Goal: Find specific page/section

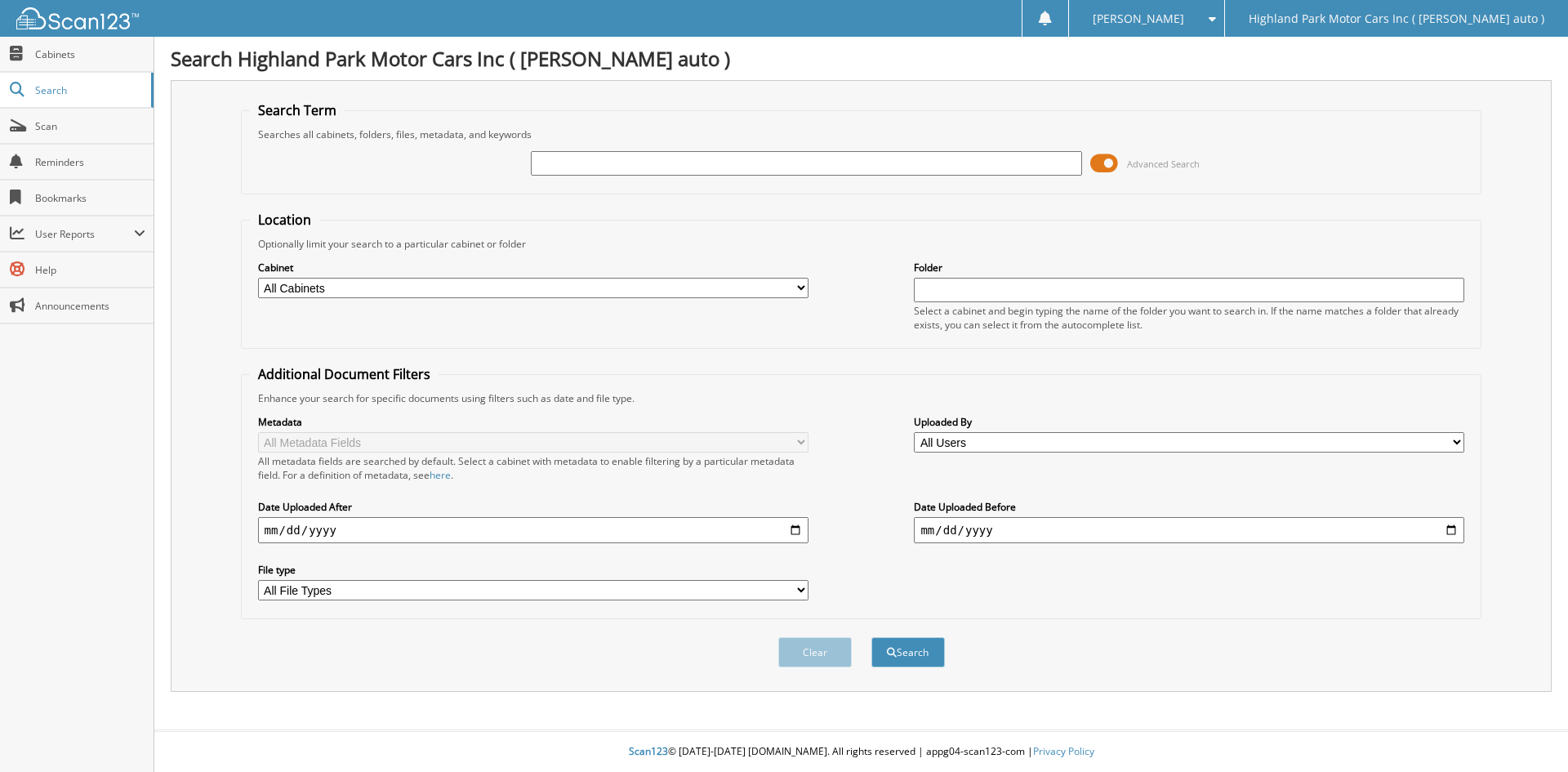
click at [1096, 166] on span at bounding box center [1104, 164] width 28 height 24
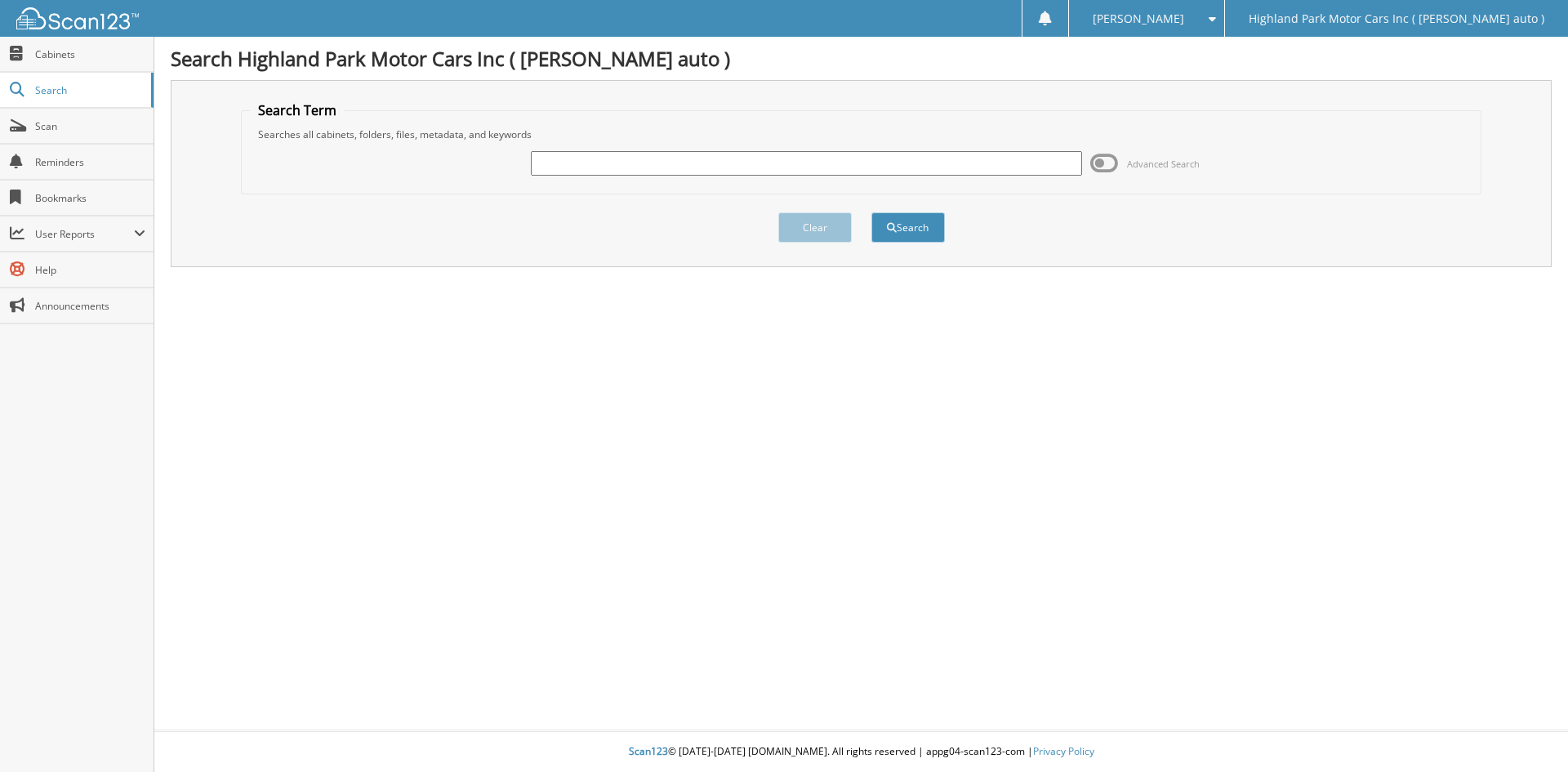
click at [839, 171] on input "text" at bounding box center [806, 164] width 551 height 24
type input "vw11646"
click at [871, 212] on button "Search" at bounding box center [908, 227] width 73 height 30
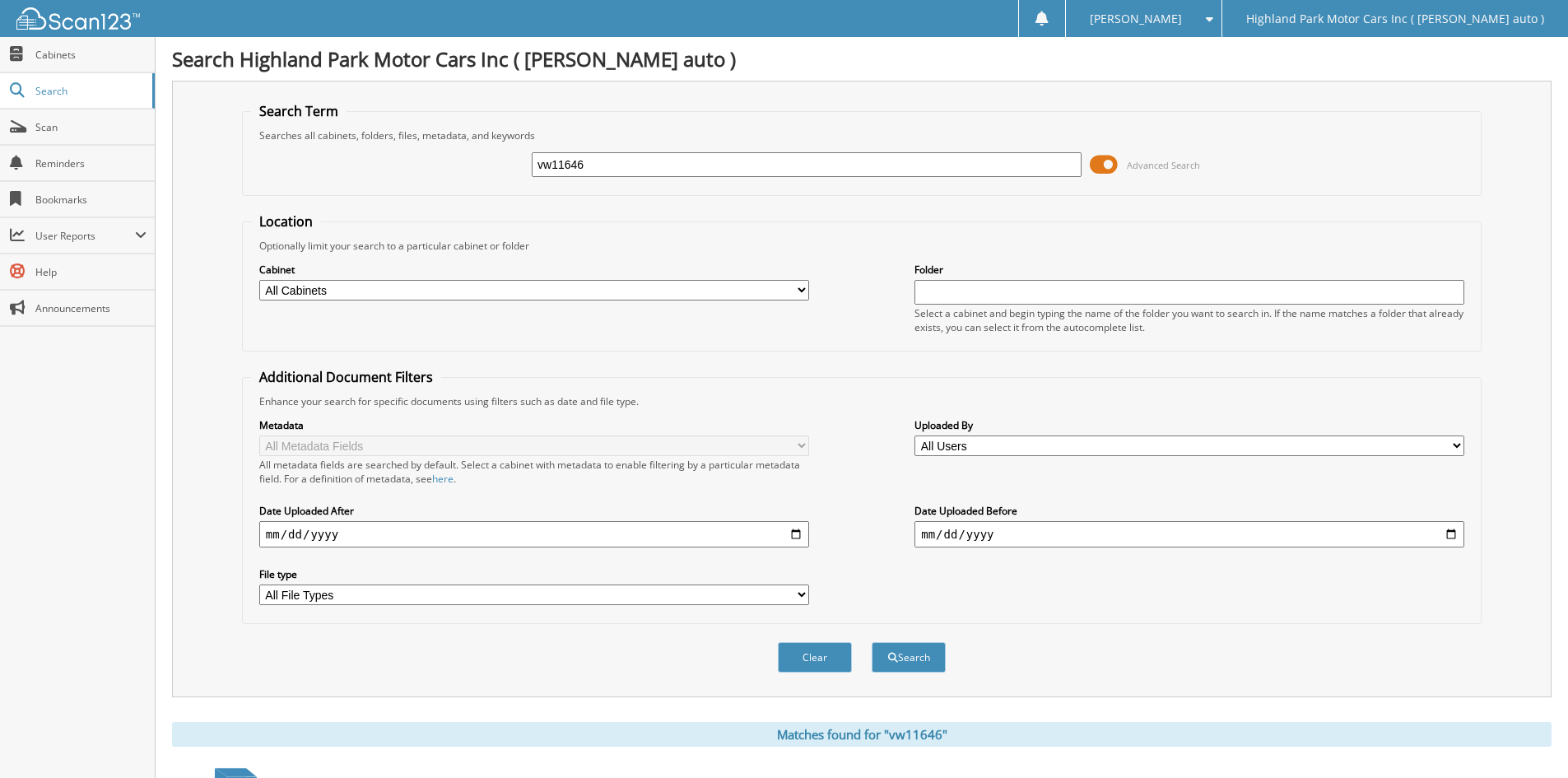
click at [1095, 171] on span at bounding box center [1104, 165] width 28 height 25
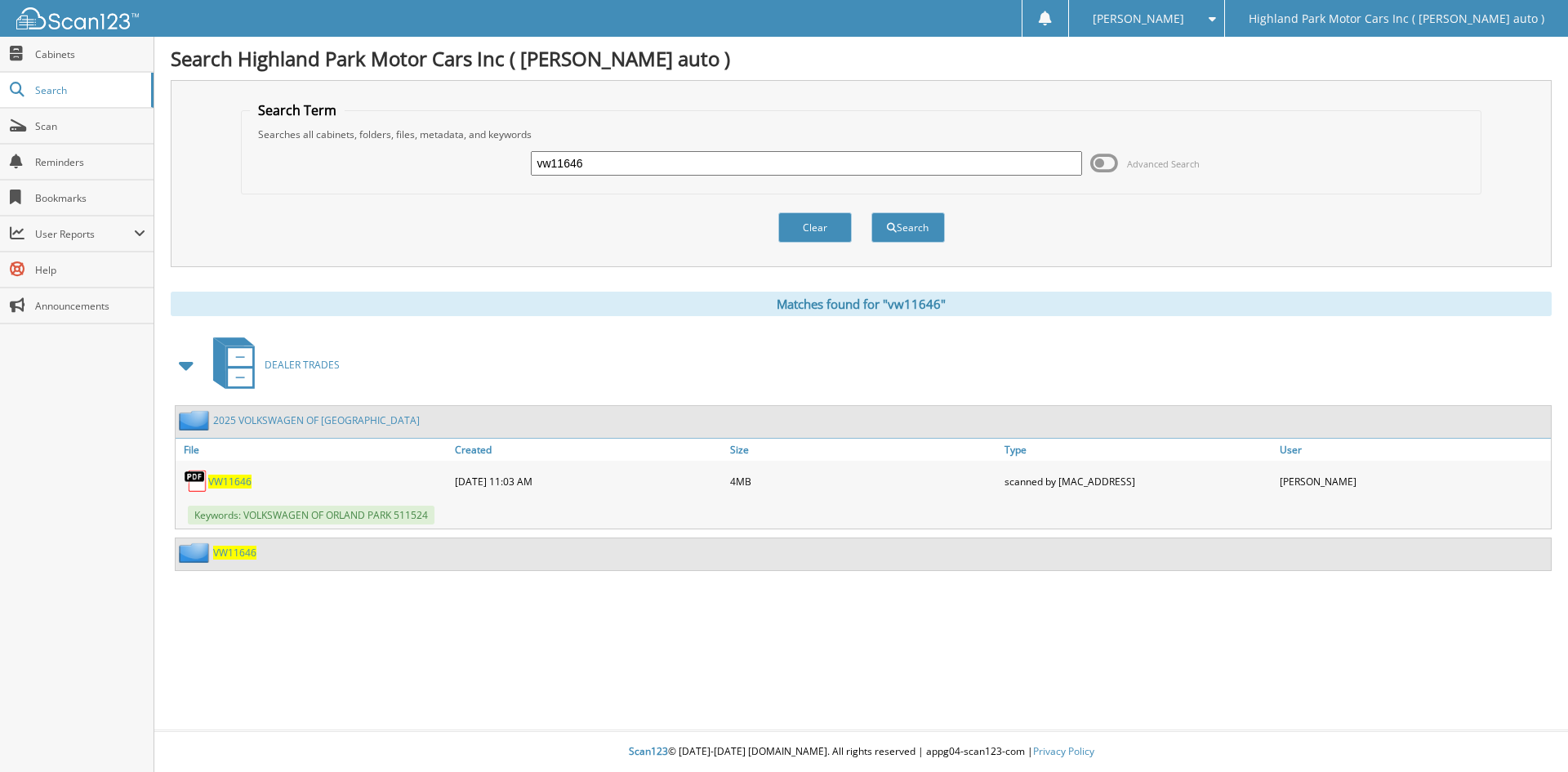
click at [321, 420] on link "2025 VOLKSWAGEN OF ORLAND PARK" at bounding box center [316, 420] width 206 height 14
